Goal: Transaction & Acquisition: Subscribe to service/newsletter

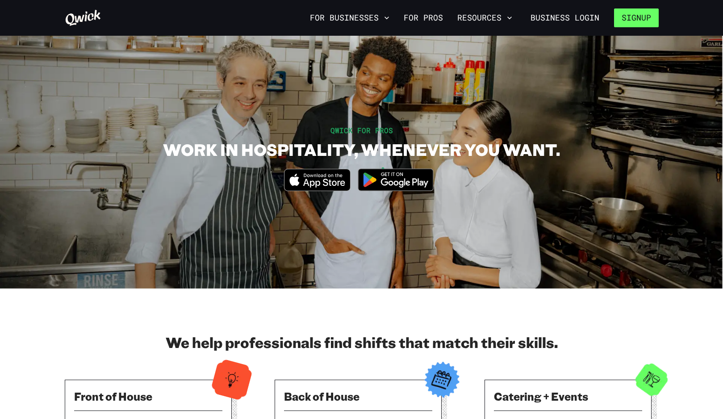
click at [646, 16] on button "Signup" at bounding box center [636, 17] width 45 height 19
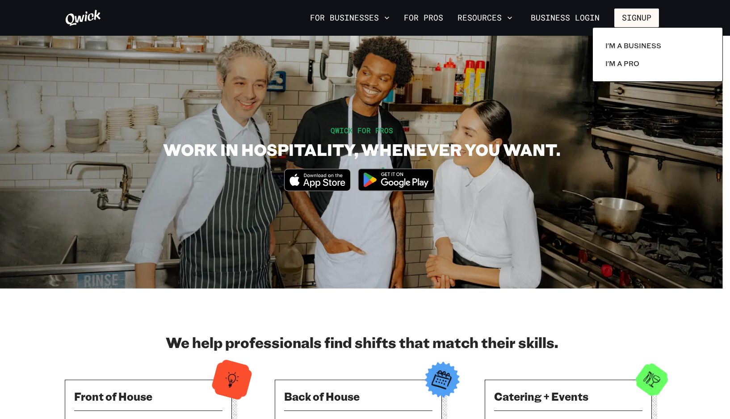
click at [527, 73] on div at bounding box center [365, 209] width 730 height 419
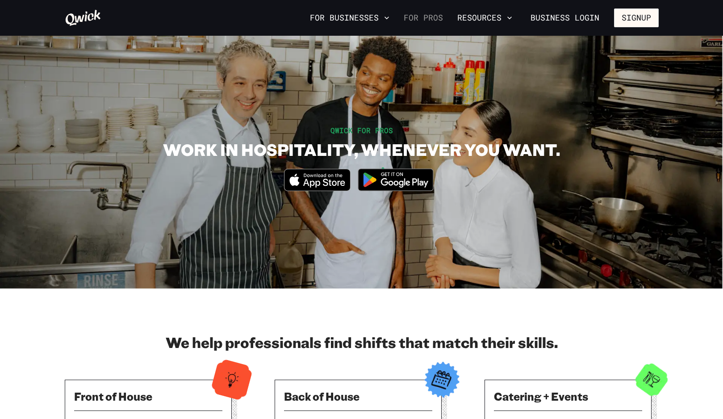
click at [407, 12] on link "For Pros" at bounding box center [423, 17] width 46 height 15
click at [435, 19] on link "For Pros" at bounding box center [423, 17] width 46 height 15
click at [430, 12] on link "For Pros" at bounding box center [423, 17] width 46 height 15
click at [640, 17] on button "Signup" at bounding box center [636, 17] width 45 height 19
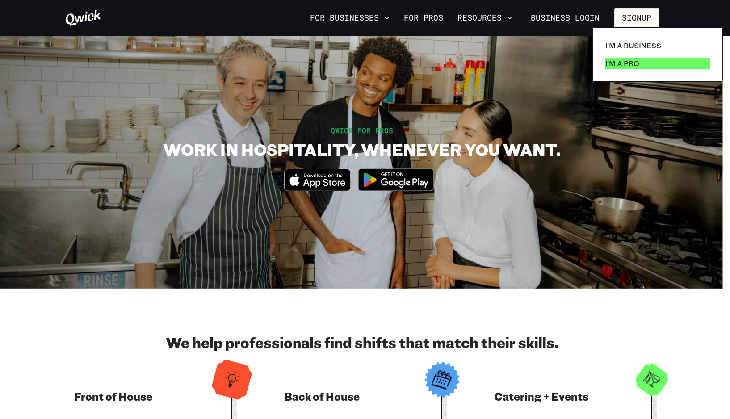
click at [649, 62] on link "I'm a Pro" at bounding box center [658, 63] width 112 height 18
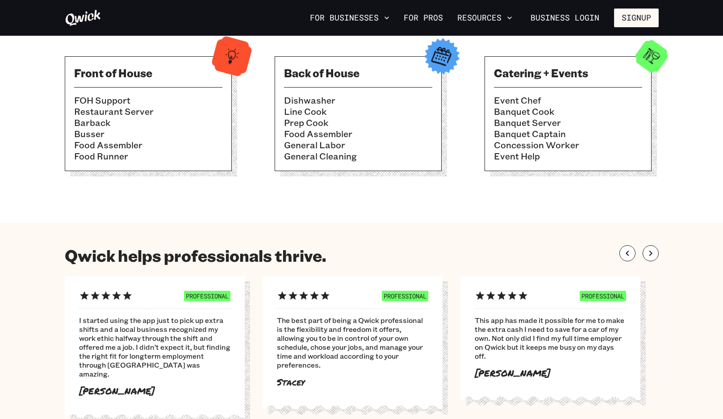
scroll to position [329, 0]
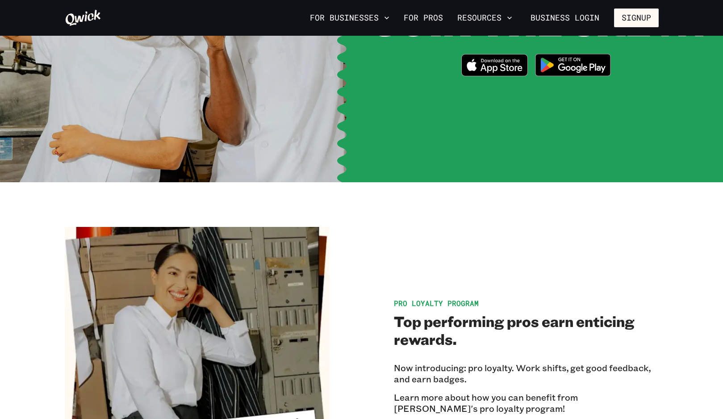
scroll to position [1319, 0]
